Goal: Task Accomplishment & Management: Complete application form

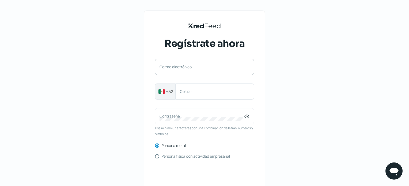
click at [211, 68] on label "Correo electrónico" at bounding box center [201, 66] width 85 height 5
click at [211, 68] on input "Correo electrónico" at bounding box center [204, 69] width 90 height 5
type input "[EMAIL_ADDRESS][DOMAIN_NAME]"
type input "3316599350"
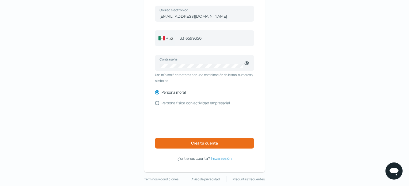
scroll to position [53, 0]
click at [157, 102] on input "Persona física con actividad empresarial" at bounding box center [157, 103] width 4 height 4
radio input "true"
radio input "false"
click at [200, 141] on span "Crea tu cuenta" at bounding box center [204, 143] width 27 height 4
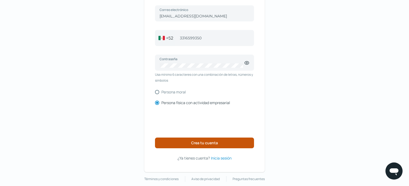
scroll to position [39, 0]
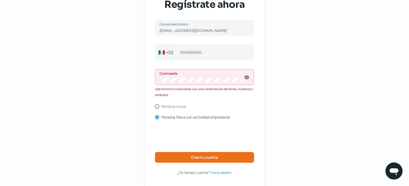
click at [245, 77] on icon at bounding box center [246, 77] width 4 height 3
click at [150, 79] on div "KredFeed's Black Logo Regístrate ahora [EMAIL_ADDRESS][DOMAIN_NAME] Correo elec…" at bounding box center [204, 79] width 120 height 215
click at [215, 77] on div "Contraseña" at bounding box center [204, 77] width 99 height 16
click at [151, 79] on div "KredFeed's Black Logo Regístrate ahora [EMAIL_ADDRESS][DOMAIN_NAME] Correo elec…" at bounding box center [204, 79] width 120 height 215
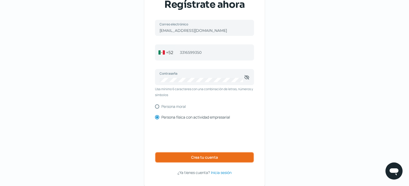
click at [210, 156] on span "Crea tu cuenta" at bounding box center [204, 157] width 27 height 4
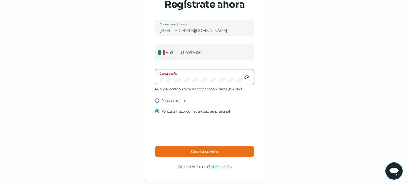
click at [153, 76] on div "KredFeed's Black Logo Regístrate ahora [EMAIL_ADDRESS][DOMAIN_NAME] Correo elec…" at bounding box center [204, 76] width 120 height 209
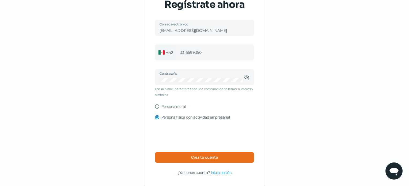
click at [313, 87] on div "KredFeed's Black Logo Regístrate ahora [EMAIL_ADDRESS][DOMAIN_NAME] Correo elec…" at bounding box center [204, 84] width 409 height 246
click at [213, 159] on span "Crea tu cuenta" at bounding box center [204, 157] width 27 height 4
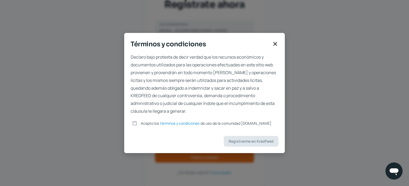
click at [137, 125] on input "Acepto los términos y condiciones de uso de la comunidad [DOMAIN_NAME]" at bounding box center [134, 123] width 5 height 5
checkbox input "true"
click at [261, 145] on button "Registrarme en KredFeed" at bounding box center [251, 141] width 55 height 11
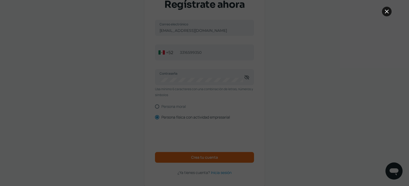
click at [388, 11] on icon at bounding box center [386, 11] width 6 height 6
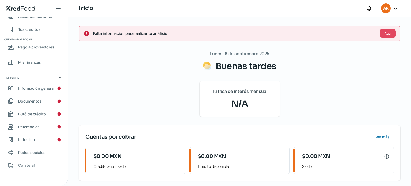
scroll to position [27, 0]
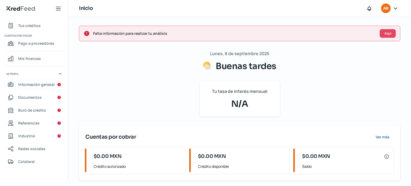
click at [46, 85] on span "Información general" at bounding box center [36, 84] width 36 height 7
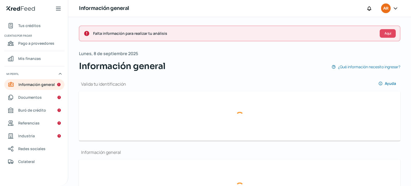
type input "[EMAIL_ADDRESS][DOMAIN_NAME]"
type input "33 - 1659 - 9350"
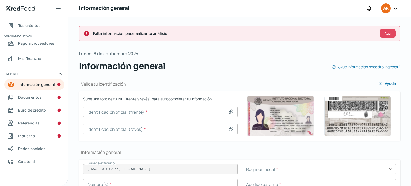
click at [228, 110] on icon at bounding box center [230, 111] width 5 height 5
type input "C:\fakepath\WhatsApp Image [DATE] 5.15.47 PM.jpeg"
type input "WhatsApp Image [DATE] 5.15.47 PM.jpeg"
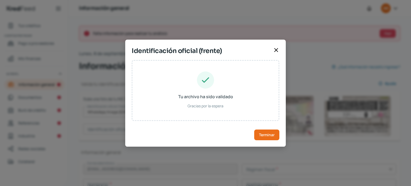
type input "[PERSON_NAME]"
type input "PUMA750322HJCLLNO0"
type input "Hombre"
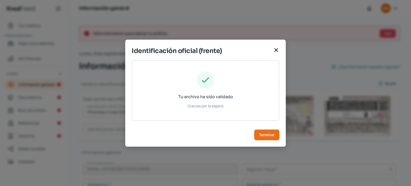
type input "PLMLAN75032214H601"
type input "[DATE]"
click at [267, 135] on span "Terminar" at bounding box center [267, 135] width 16 height 4
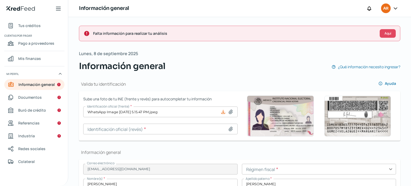
click at [230, 128] on icon at bounding box center [230, 128] width 5 height 5
type input "C:\fakepath\WhatsApp Image [DATE] 5.15.47 PM (1).jpeg"
type input "WhatsApp Image [DATE] 5.15.47 PM (1).jpeg"
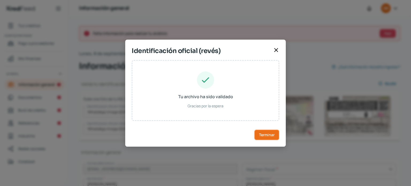
click at [260, 136] on span "Terminar" at bounding box center [267, 135] width 16 height 4
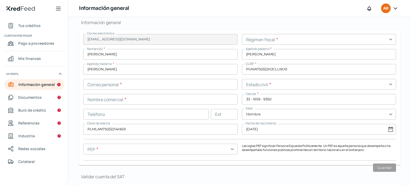
scroll to position [132, 0]
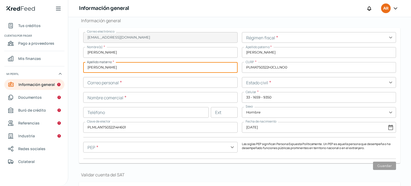
drag, startPoint x: 108, startPoint y: 68, endPoint x: 69, endPoint y: 61, distance: 39.2
type input "PLUAMPEREZ"
click at [160, 84] on input "text" at bounding box center [160, 82] width 154 height 11
type input "A"
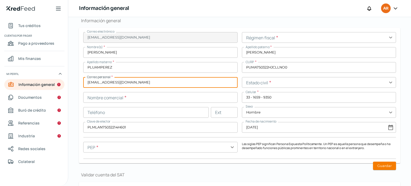
type input "[EMAIL_ADDRESS][DOMAIN_NAME]"
click at [160, 99] on input "text" at bounding box center [160, 97] width 154 height 11
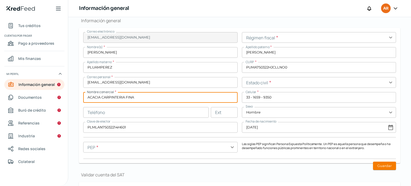
type input "ACACIA CARPINTERIA FINA"
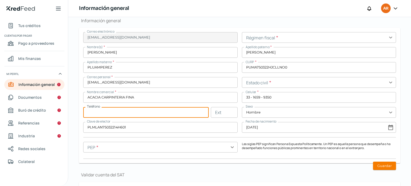
click at [125, 113] on input "text" at bounding box center [145, 112] width 125 height 11
type input "33 - 1659 - 9350"
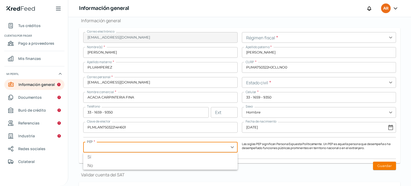
click at [231, 147] on input "text" at bounding box center [160, 147] width 154 height 11
click at [312, 156] on div "Correo electrónico [EMAIL_ADDRESS][DOMAIN_NAME] Régimen fiscal * expand_more No…" at bounding box center [239, 95] width 313 height 127
click at [230, 147] on input "text" at bounding box center [160, 147] width 154 height 11
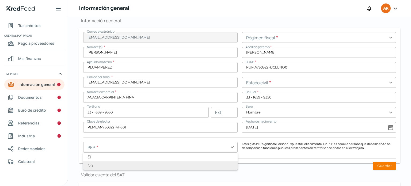
click at [199, 165] on li "No" at bounding box center [160, 165] width 154 height 9
type input "No"
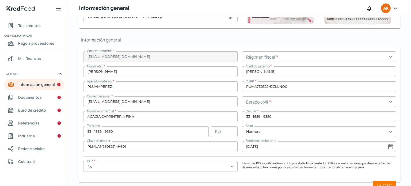
scroll to position [105, 0]
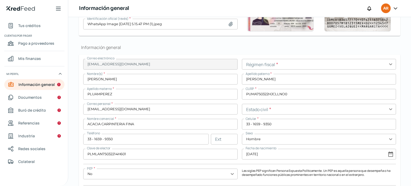
click at [388, 64] on input "text" at bounding box center [319, 64] width 154 height 11
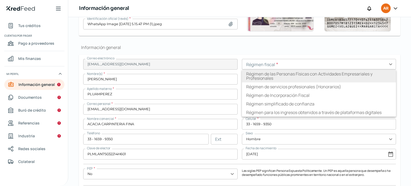
click at [363, 72] on li "Régimen de las Personas Físicas con Actividades Empresariales y Profesionales" at bounding box center [319, 76] width 154 height 13
type input "Régimen de las Personas Físicas con Actividades Empresariales y Profesionales"
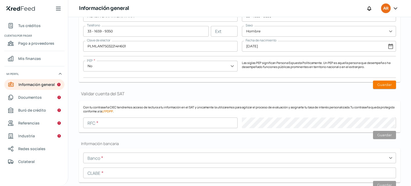
scroll to position [212, 0]
click at [387, 84] on button "Guardar" at bounding box center [384, 85] width 23 height 8
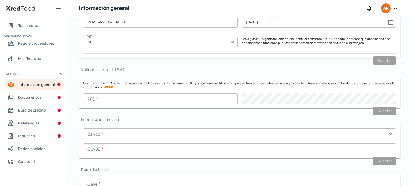
scroll to position [239, 0]
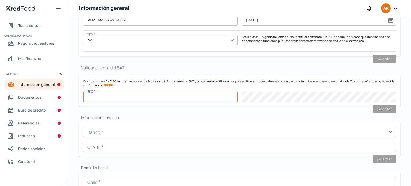
click at [152, 96] on input "text" at bounding box center [160, 96] width 154 height 11
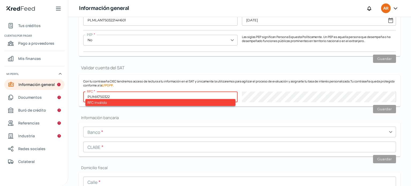
type input "PUMA750322"
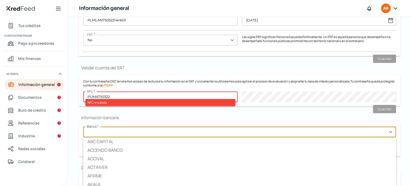
click at [216, 133] on input "text" at bounding box center [239, 131] width 313 height 11
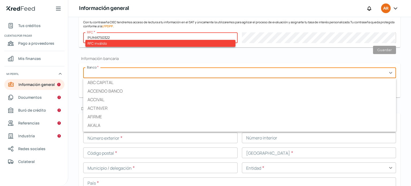
scroll to position [292, 0]
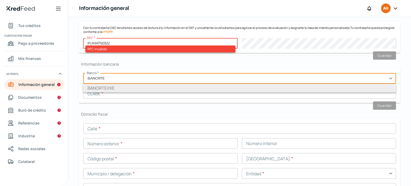
click at [149, 84] on li "BANORTE/IXE" at bounding box center [239, 88] width 313 height 9
type input "BANORTE/IXE"
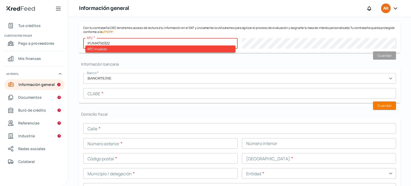
click at [143, 94] on input "text" at bounding box center [239, 93] width 313 height 11
click at [114, 43] on input "PUMA750322" at bounding box center [160, 43] width 154 height 11
type input "P"
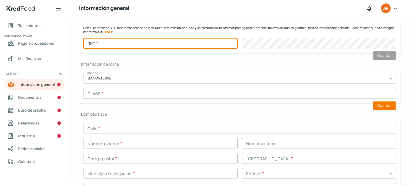
click at [126, 91] on input "text" at bounding box center [239, 93] width 313 height 11
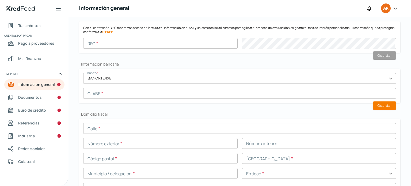
click at [132, 93] on input "text" at bounding box center [239, 93] width 313 height 11
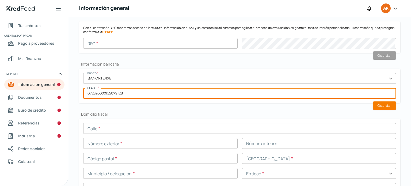
type input "072320000155079128"
click at [126, 126] on input "text" at bounding box center [239, 128] width 313 height 11
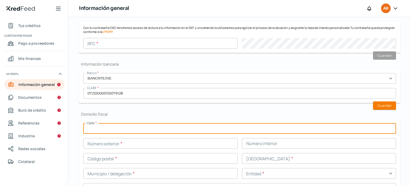
type input "i"
type input "[PERSON_NAME]"
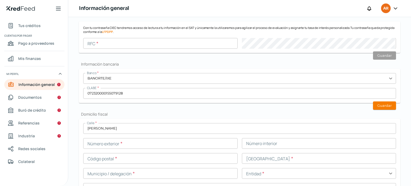
click at [128, 143] on input "text" at bounding box center [160, 143] width 154 height 11
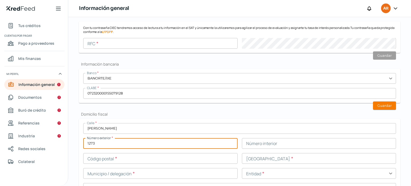
type input "1273"
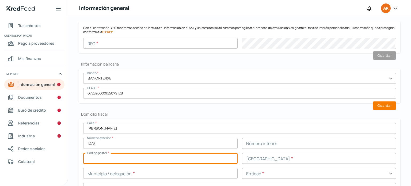
click at [140, 159] on input "text" at bounding box center [160, 158] width 154 height 11
click at [134, 156] on input "text" at bounding box center [160, 158] width 154 height 11
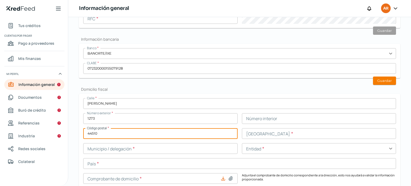
scroll to position [319, 0]
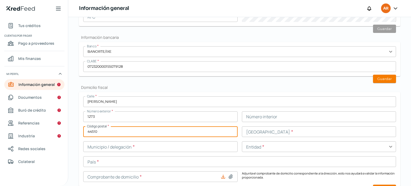
type input "44510"
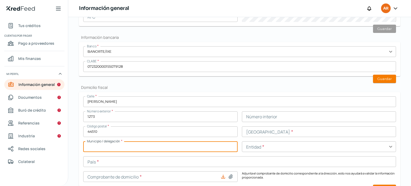
click at [175, 147] on input "text" at bounding box center [160, 146] width 154 height 11
type input "[GEOGRAPHIC_DATA]"
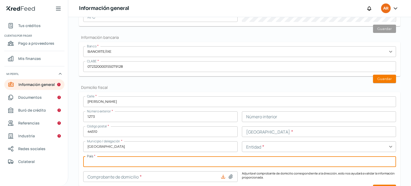
click at [155, 162] on input "text" at bounding box center [239, 161] width 313 height 11
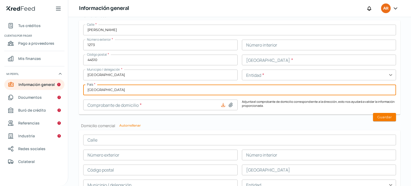
scroll to position [399, 0]
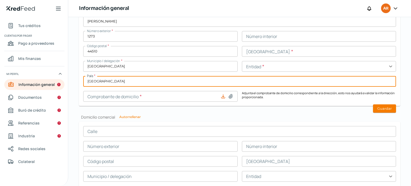
type input "[GEOGRAPHIC_DATA]"
click at [333, 53] on input "text" at bounding box center [319, 51] width 154 height 11
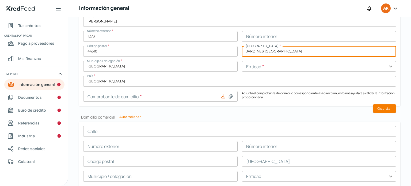
type input "JARDINES [GEOGRAPHIC_DATA]"
click at [313, 66] on input "text" at bounding box center [319, 66] width 154 height 11
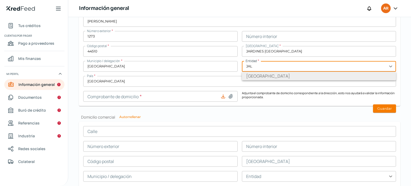
click at [309, 75] on li "[GEOGRAPHIC_DATA]" at bounding box center [319, 76] width 154 height 9
type input "[GEOGRAPHIC_DATA]"
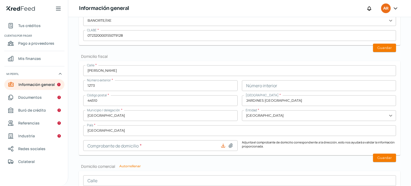
scroll to position [351, 0]
click at [231, 143] on icon at bounding box center [231, 144] width 4 height 4
type input "C:\fakepath\[PERSON_NAME][DATE].pdf"
type input "[PERSON_NAME][DATE].pdf"
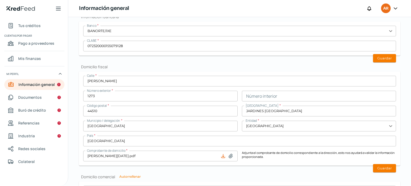
scroll to position [244, 0]
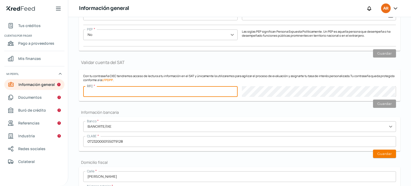
click at [135, 90] on input "text" at bounding box center [160, 91] width 154 height 11
type input "PUMA7503225U8"
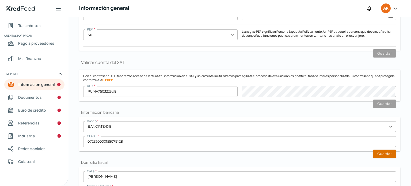
click at [386, 154] on button "Guardar" at bounding box center [384, 153] width 23 height 8
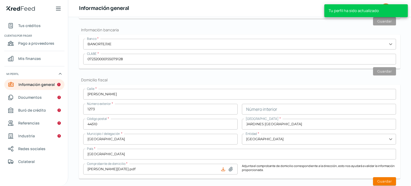
scroll to position [351, 0]
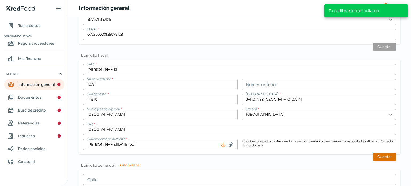
click at [377, 156] on button "Guardar" at bounding box center [384, 156] width 23 height 8
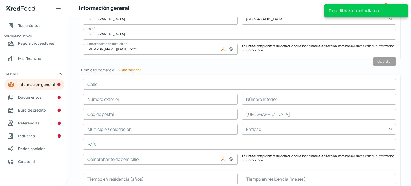
scroll to position [485, 0]
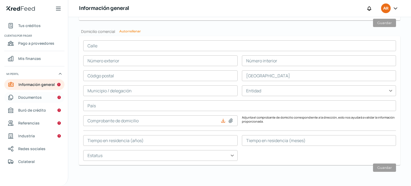
click at [33, 97] on span "Documentos" at bounding box center [30, 97] width 24 height 7
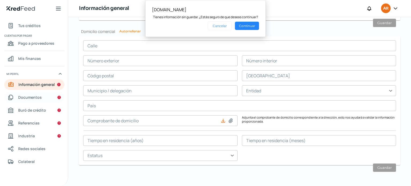
click at [32, 97] on span "Documentos" at bounding box center [30, 97] width 24 height 7
click at [221, 25] on button "Cancelar" at bounding box center [220, 25] width 24 height 9
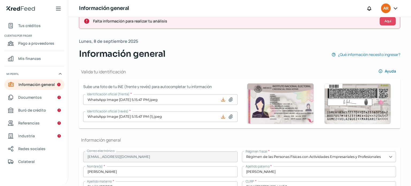
scroll to position [0, 0]
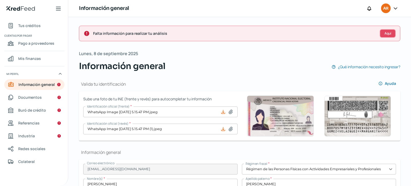
click at [386, 32] on span "Aquí" at bounding box center [387, 33] width 7 height 3
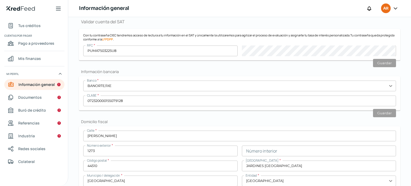
scroll to position [286, 0]
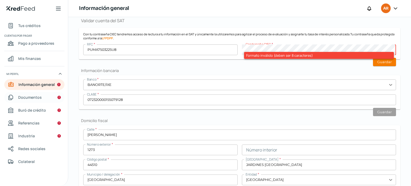
click at [38, 97] on span "Documentos" at bounding box center [30, 97] width 24 height 7
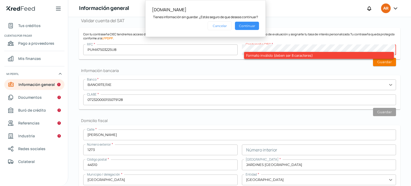
click at [251, 26] on button "Continuar" at bounding box center [247, 26] width 24 height 8
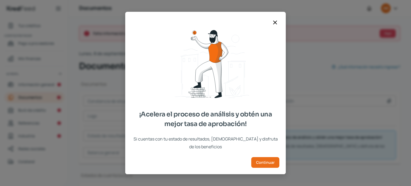
click at [277, 26] on icon at bounding box center [275, 22] width 6 height 6
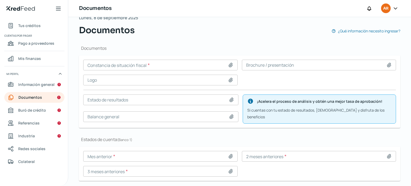
scroll to position [48, 0]
